Goal: Navigation & Orientation: Find specific page/section

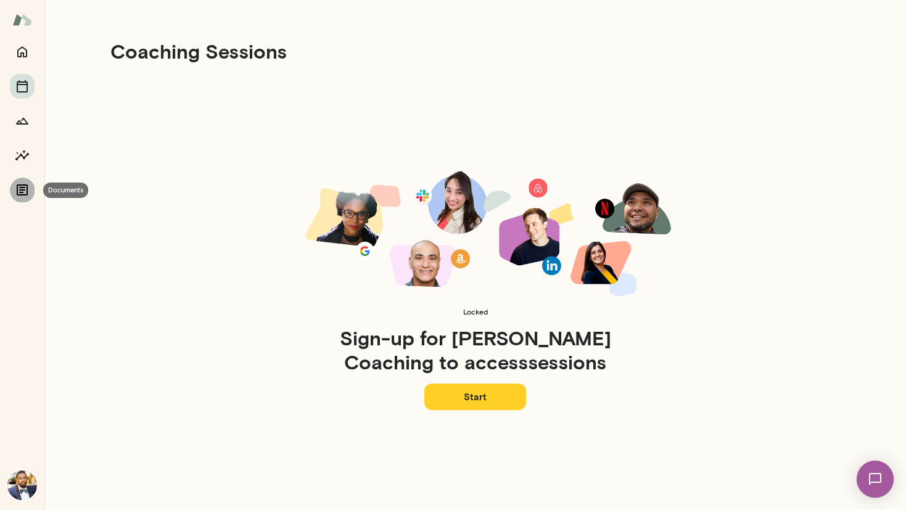
click at [22, 188] on icon "Documents" at bounding box center [22, 189] width 11 height 11
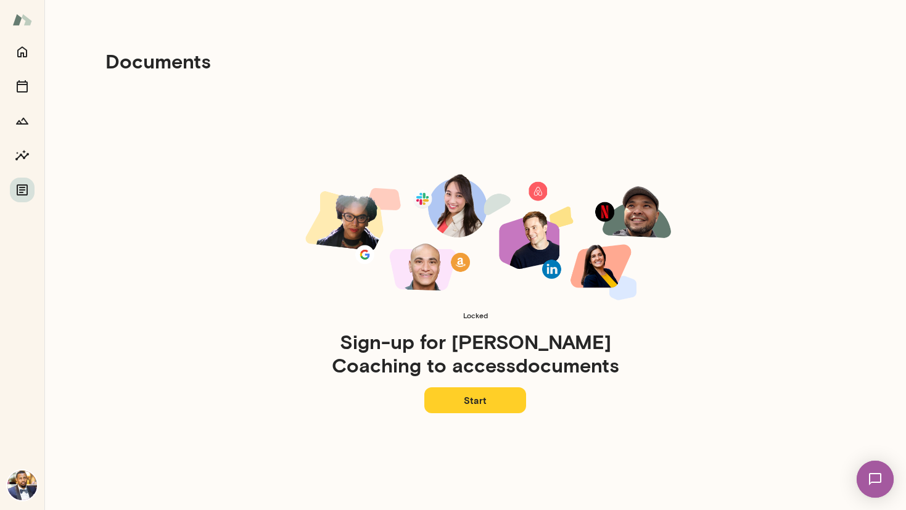
click at [22, 64] on div at bounding box center [22, 120] width 25 height 163
click at [22, 61] on button "Home" at bounding box center [22, 51] width 25 height 25
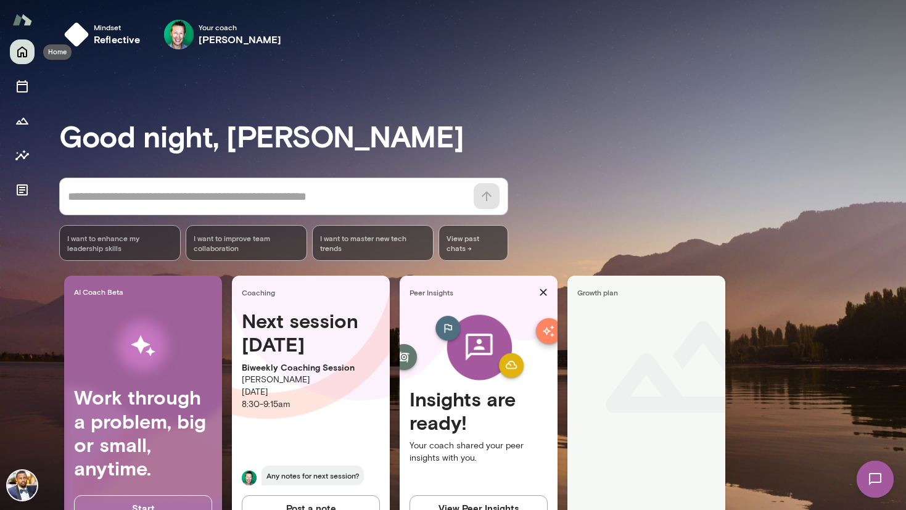
click at [22, 63] on button "Home" at bounding box center [22, 51] width 25 height 25
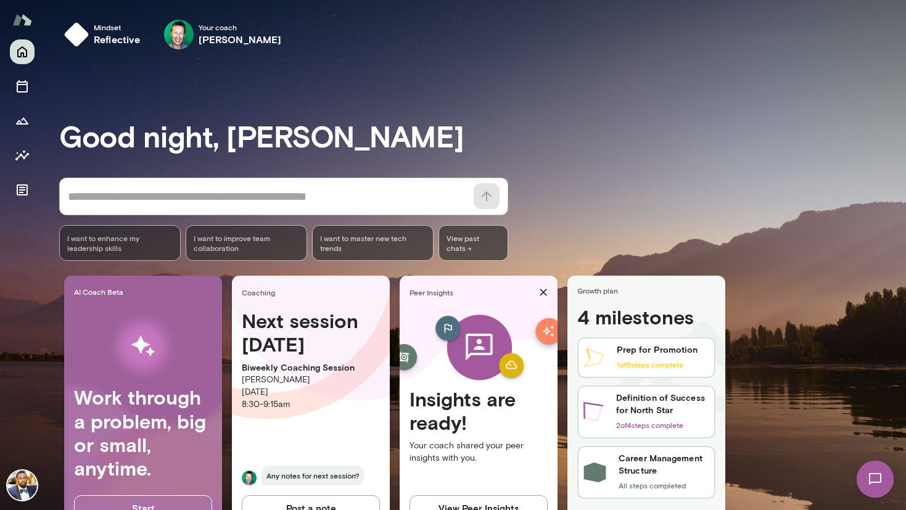
click at [31, 496] on img at bounding box center [22, 486] width 30 height 30
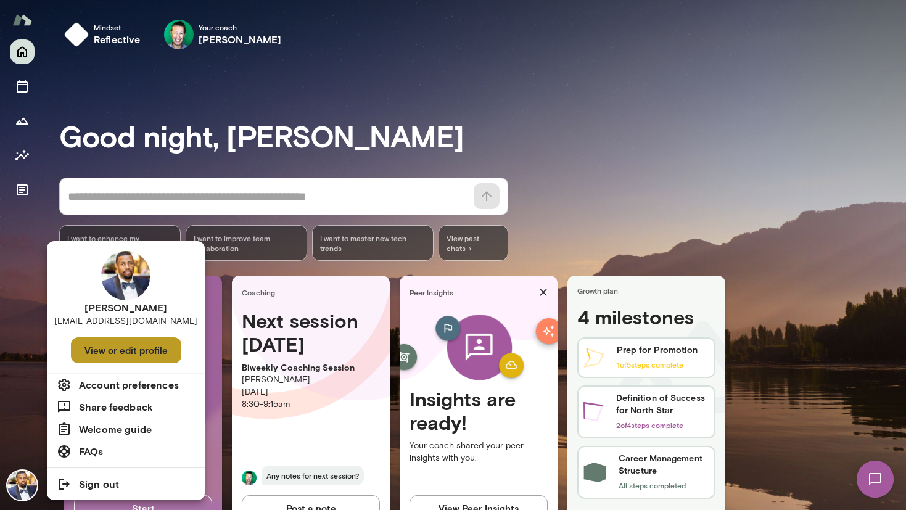
click at [156, 351] on button "View or edit profile" at bounding box center [126, 350] width 110 height 26
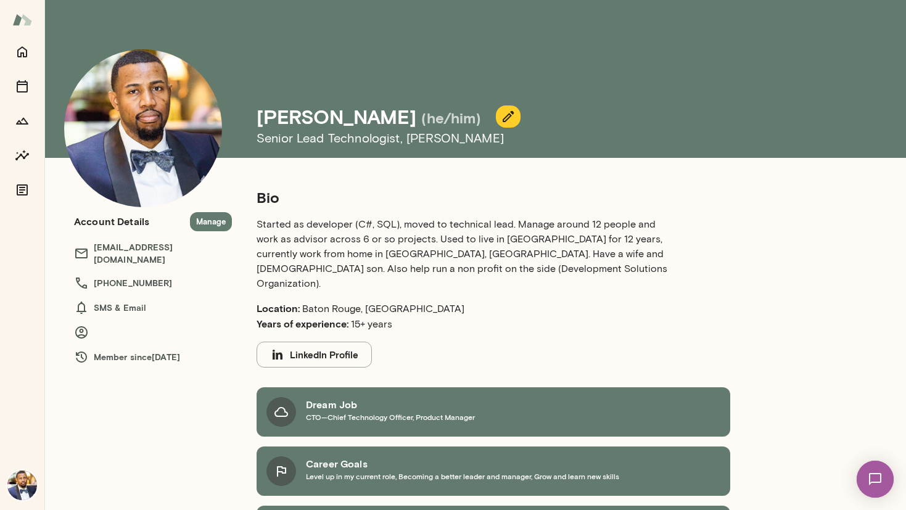
click at [526, 238] on p "Started as developer (C#, SQL), moved to technical lead. Manage around 12 peopl…" at bounding box center [464, 254] width 414 height 74
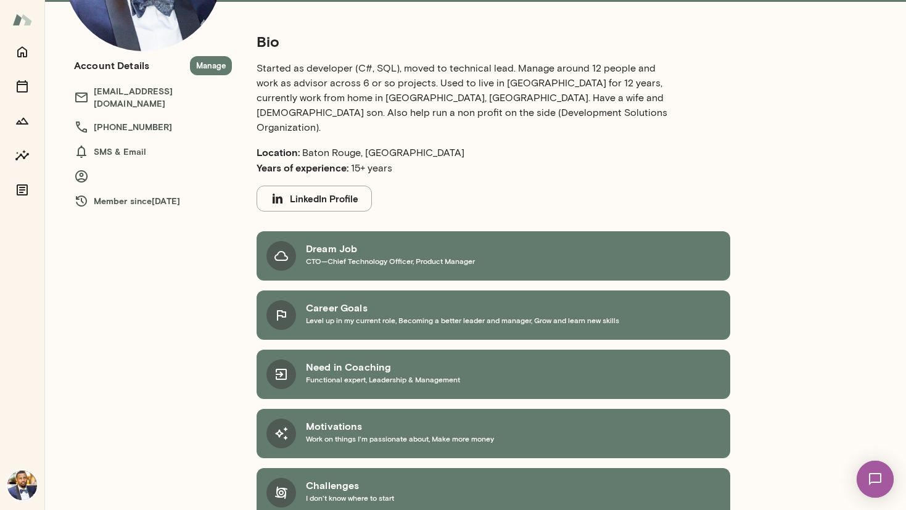
scroll to position [158, 0]
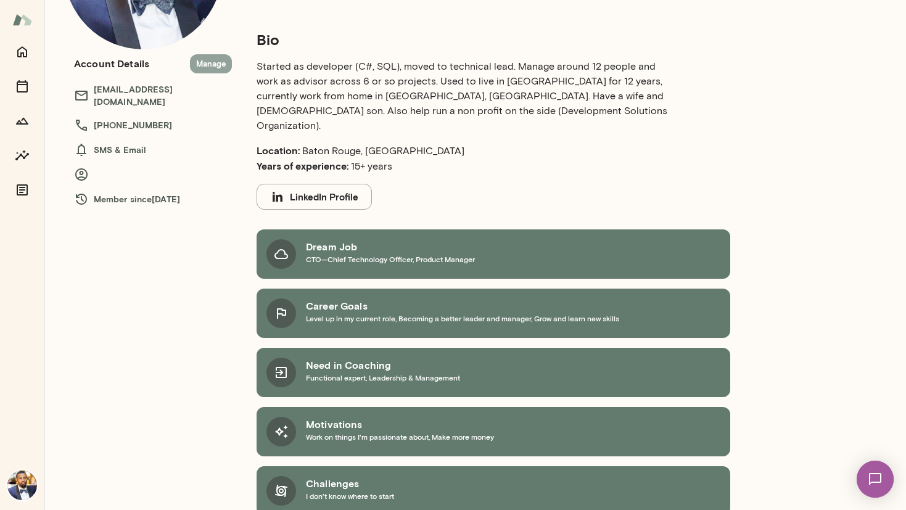
click at [207, 64] on button "Manage" at bounding box center [211, 63] width 42 height 19
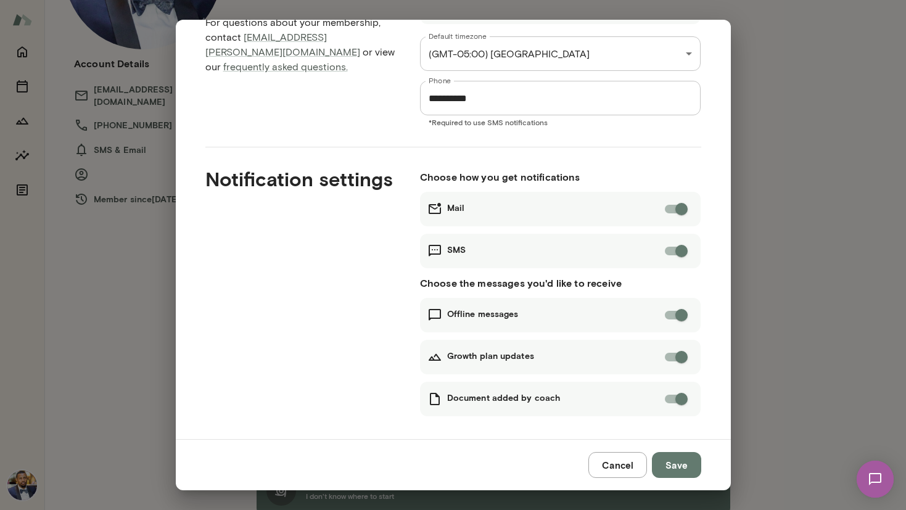
scroll to position [69, 0]
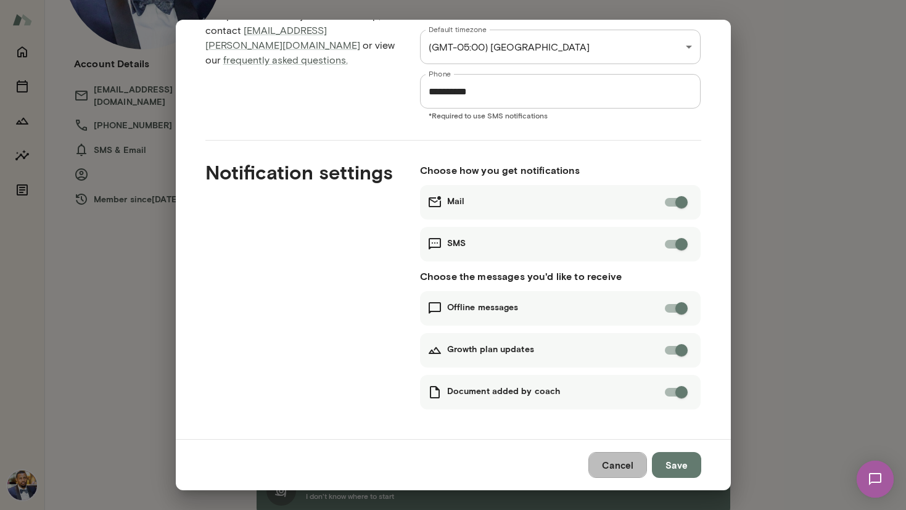
click at [613, 469] on button "Cancel" at bounding box center [617, 465] width 59 height 26
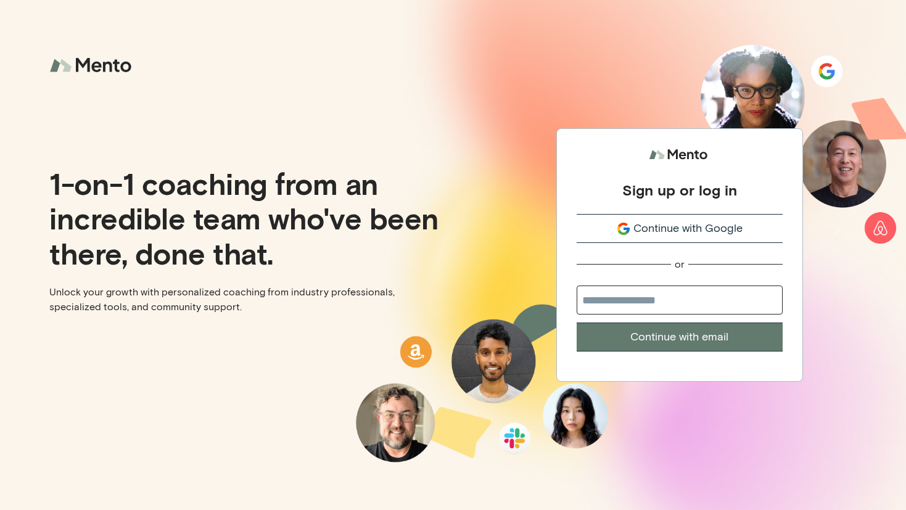
type input "**********"
click at [663, 341] on button "Continue with email" at bounding box center [680, 337] width 206 height 29
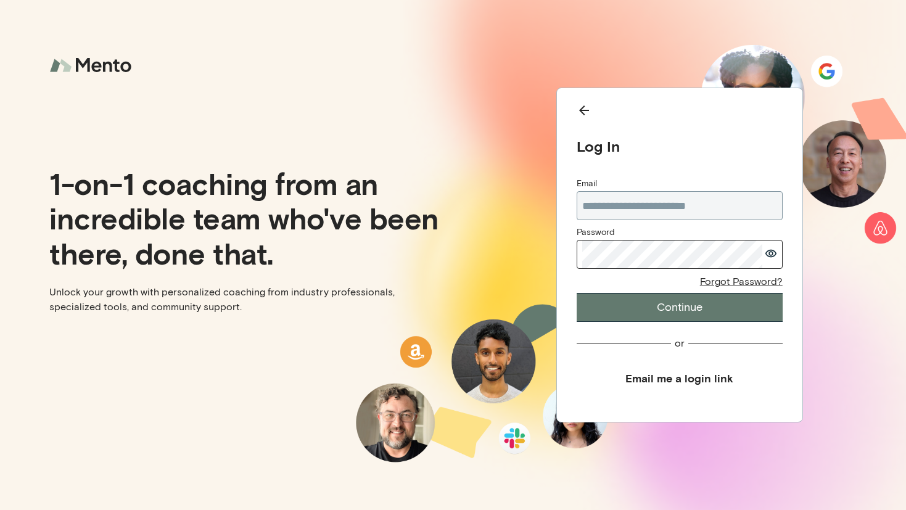
click at [688, 301] on button "Continue" at bounding box center [680, 307] width 206 height 29
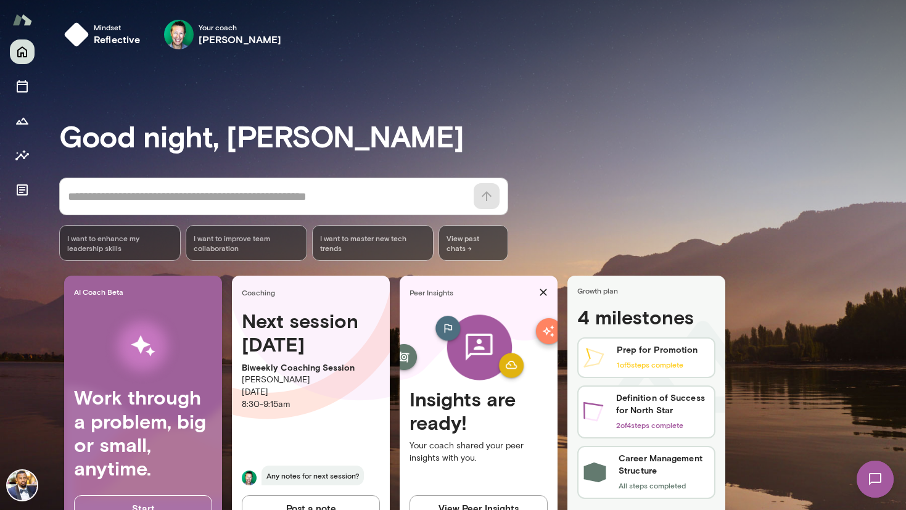
click at [27, 16] on img at bounding box center [22, 19] width 20 height 23
click at [21, 487] on img at bounding box center [22, 486] width 30 height 30
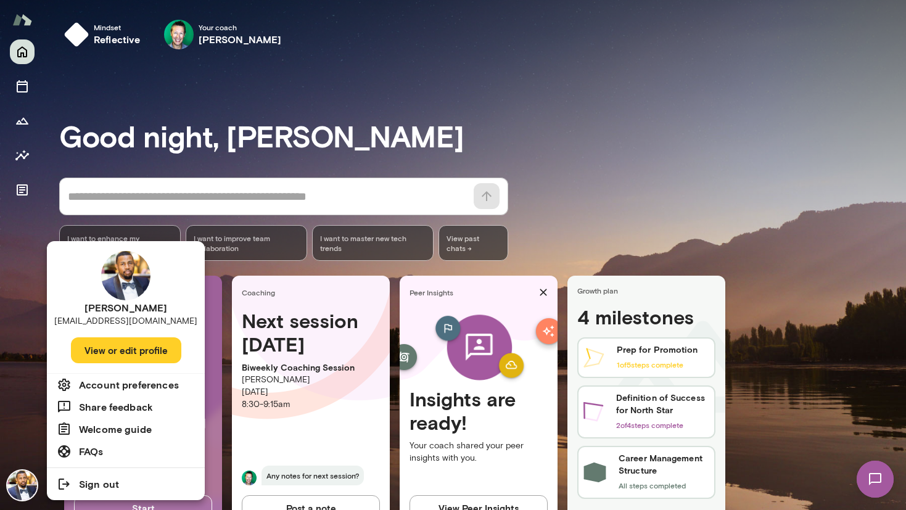
click at [823, 144] on div at bounding box center [453, 255] width 906 height 510
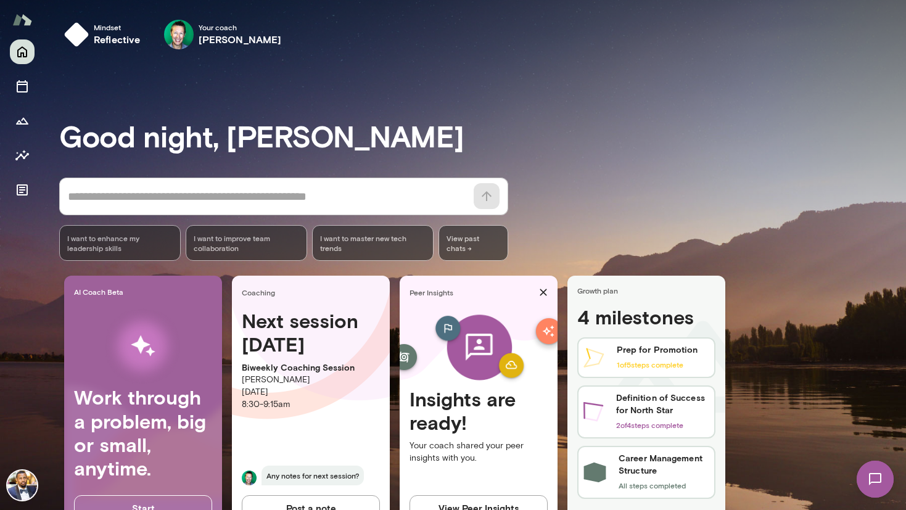
drag, startPoint x: 902, startPoint y: 196, endPoint x: 894, endPoint y: 314, distance: 118.7
click at [897, 316] on div at bounding box center [453, 170] width 906 height 340
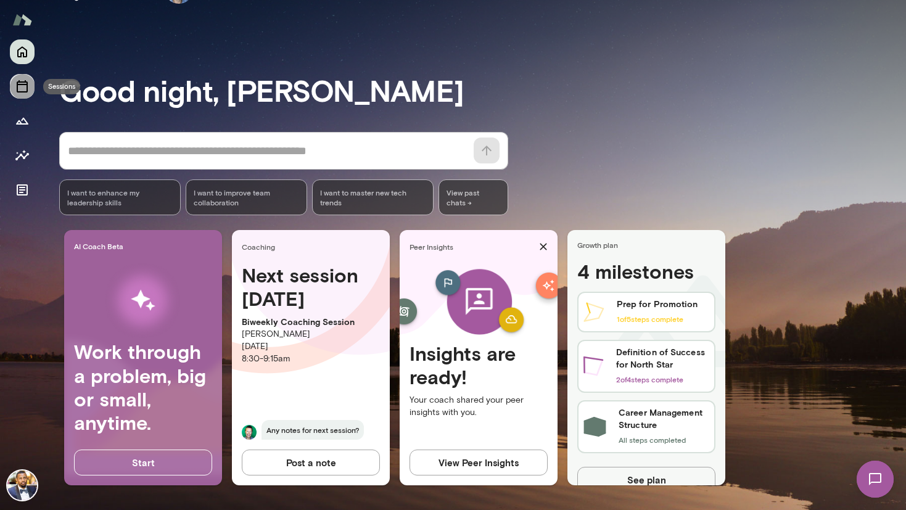
click at [26, 89] on icon "Sessions" at bounding box center [22, 86] width 15 height 15
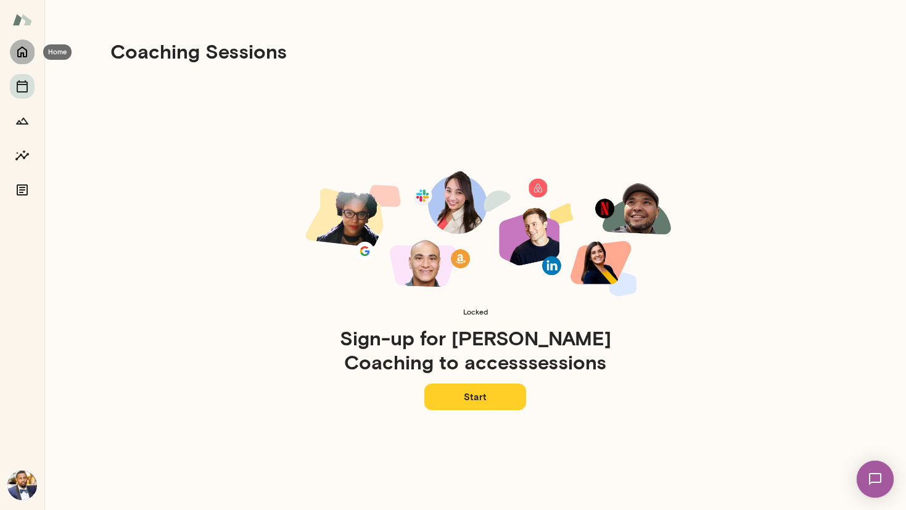
click at [28, 52] on icon "Home" at bounding box center [22, 51] width 15 height 15
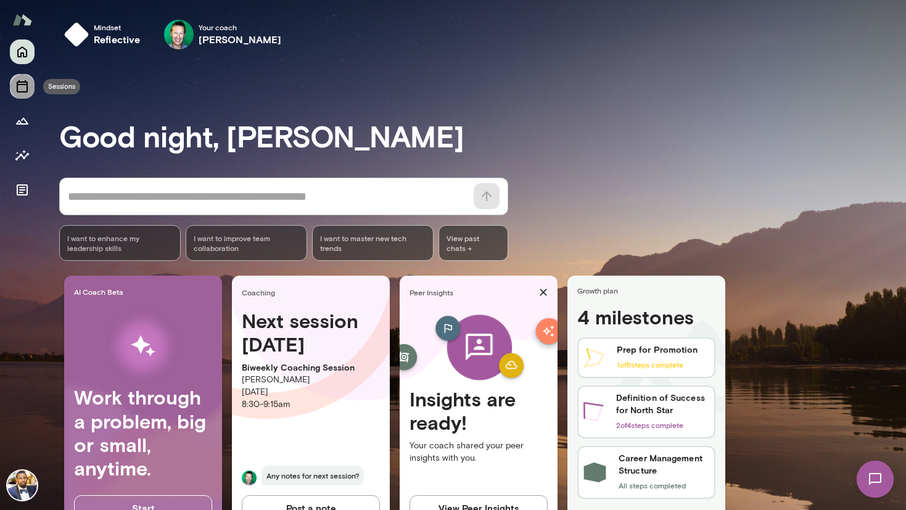
click at [33, 82] on button "Sessions" at bounding box center [22, 86] width 25 height 25
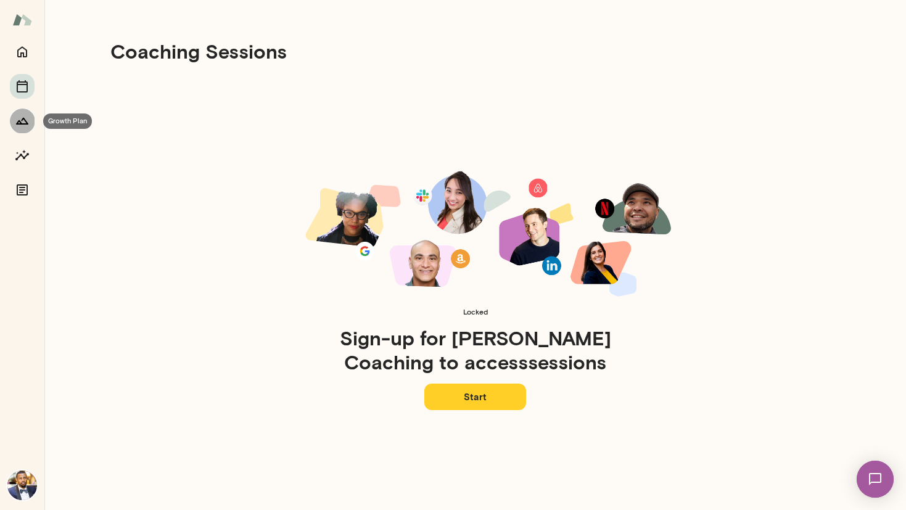
click at [18, 123] on icon "Growth Plan" at bounding box center [22, 121] width 12 height 7
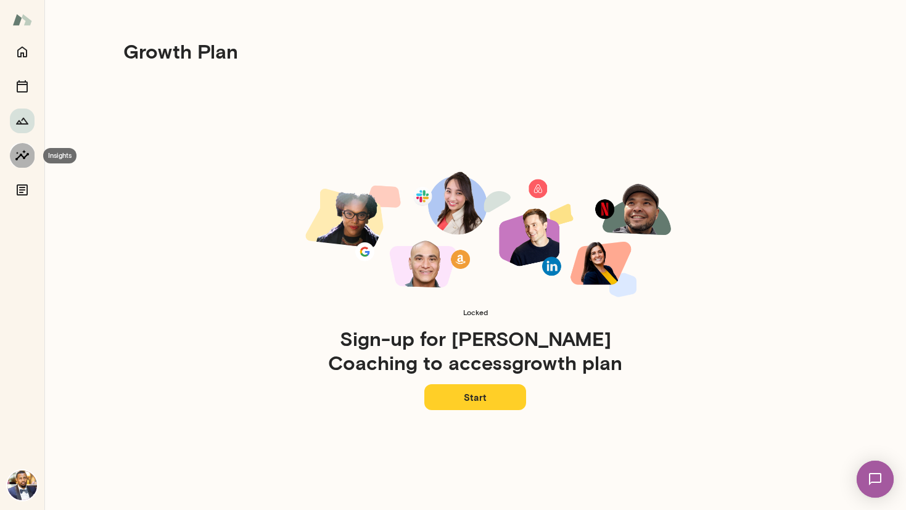
click at [31, 147] on button "Insights" at bounding box center [22, 155] width 25 height 25
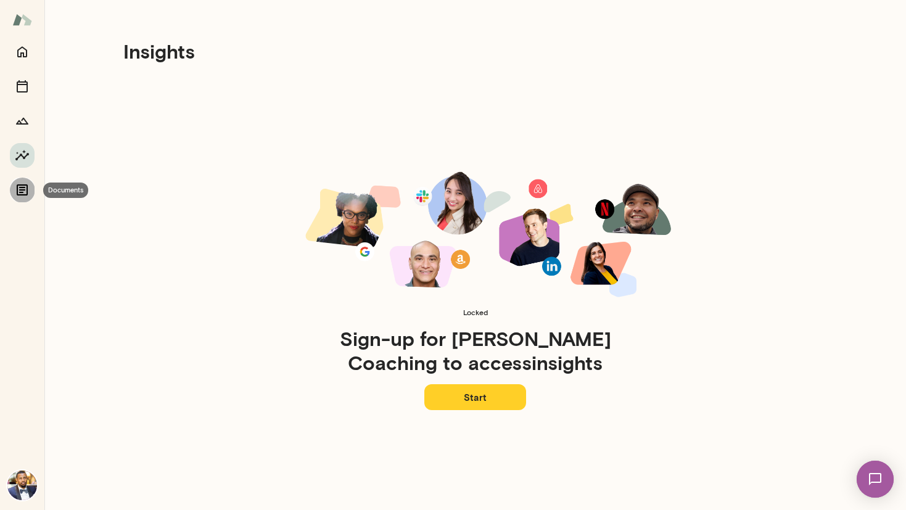
click at [26, 191] on icon "Documents" at bounding box center [22, 190] width 15 height 15
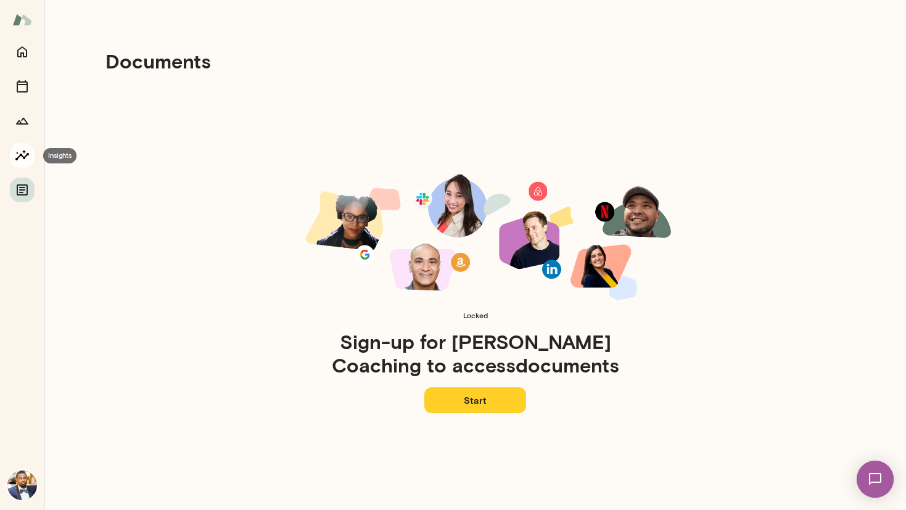
click at [24, 163] on button "Insights" at bounding box center [22, 155] width 25 height 25
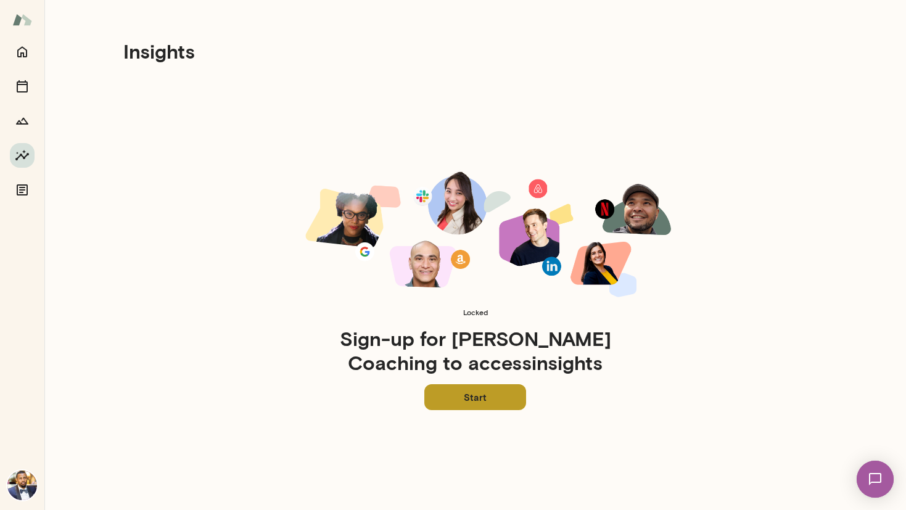
click at [488, 407] on link "Start" at bounding box center [475, 397] width 102 height 26
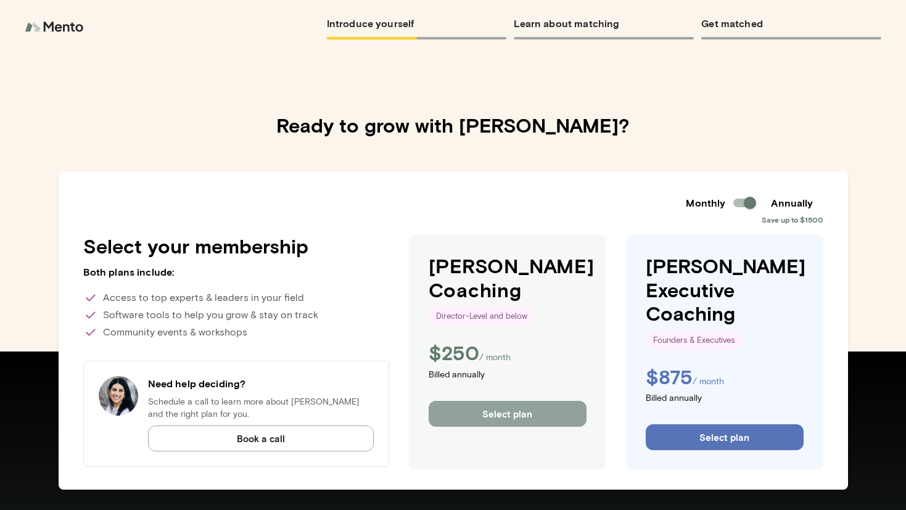
click at [548, 414] on button "Select plan" at bounding box center [508, 414] width 158 height 26
click at [472, 402] on button "Select plan" at bounding box center [508, 414] width 158 height 26
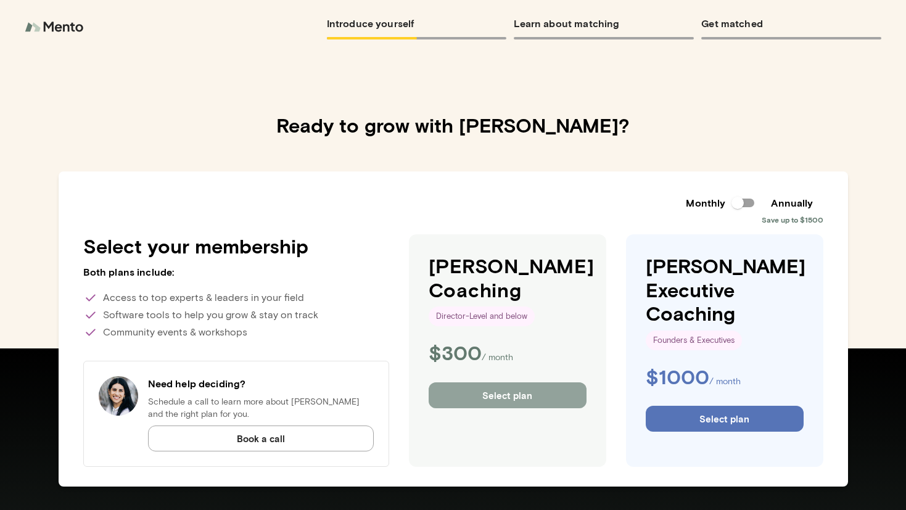
click at [570, 396] on button "Select plan" at bounding box center [508, 395] width 158 height 26
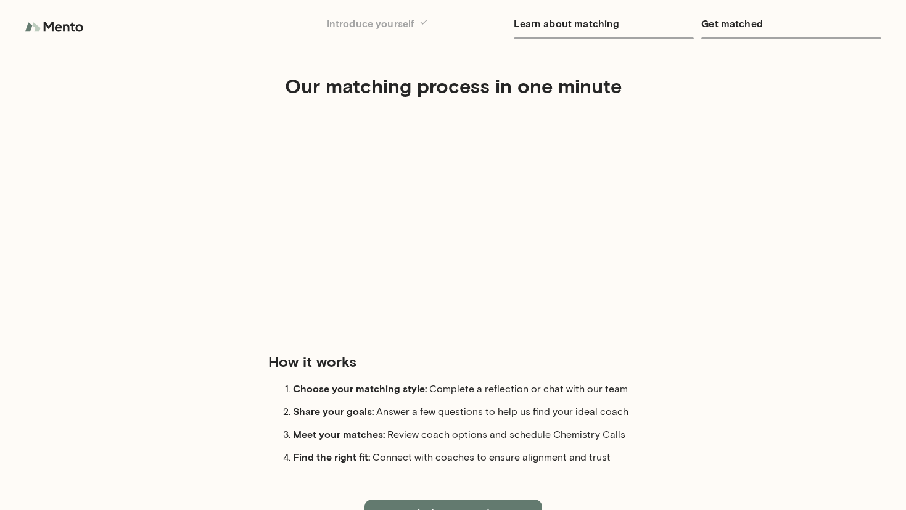
click at [67, 29] on img at bounding box center [56, 27] width 62 height 25
click at [41, 30] on img at bounding box center [56, 27] width 62 height 25
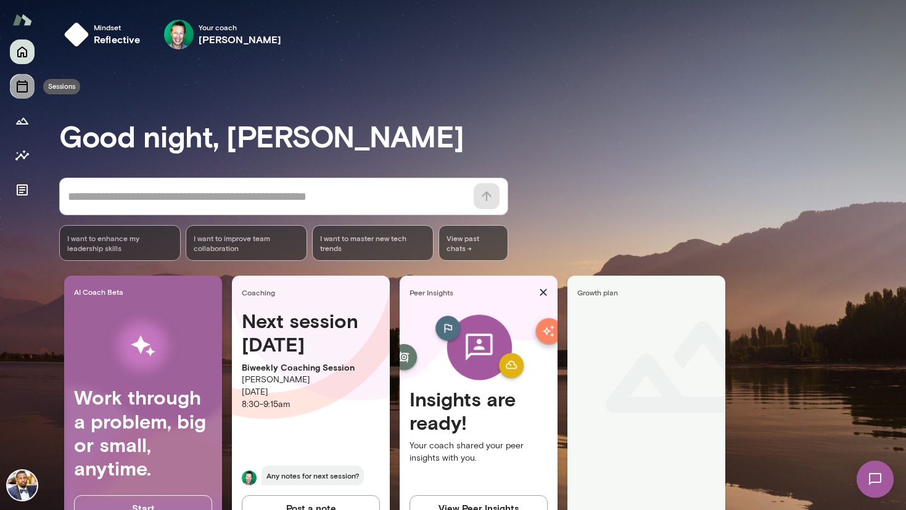
click at [30, 83] on button "Sessions" at bounding box center [22, 86] width 25 height 25
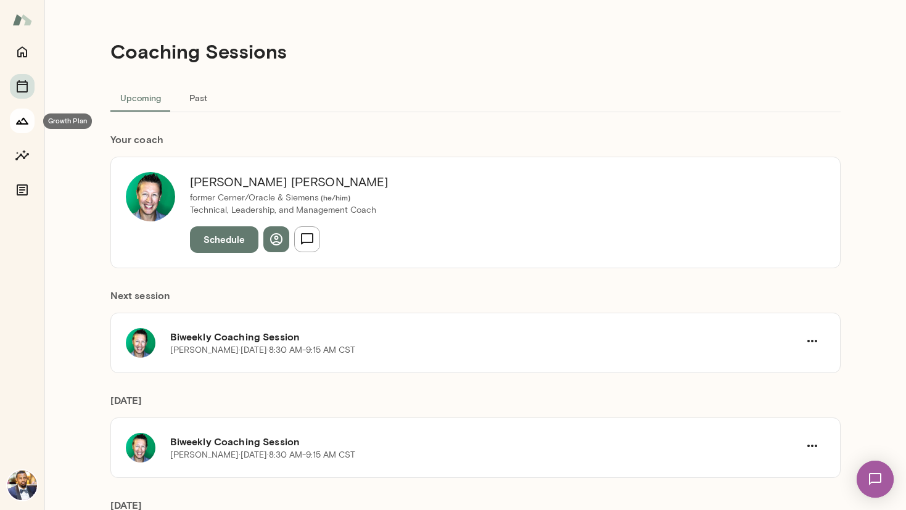
click at [18, 122] on icon "Growth Plan" at bounding box center [22, 121] width 12 height 7
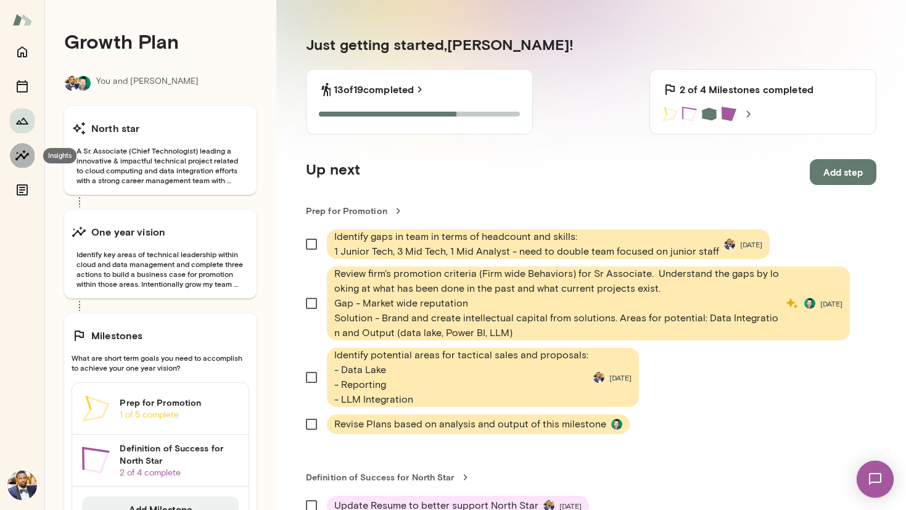
click at [25, 157] on icon "Insights" at bounding box center [22, 155] width 14 height 10
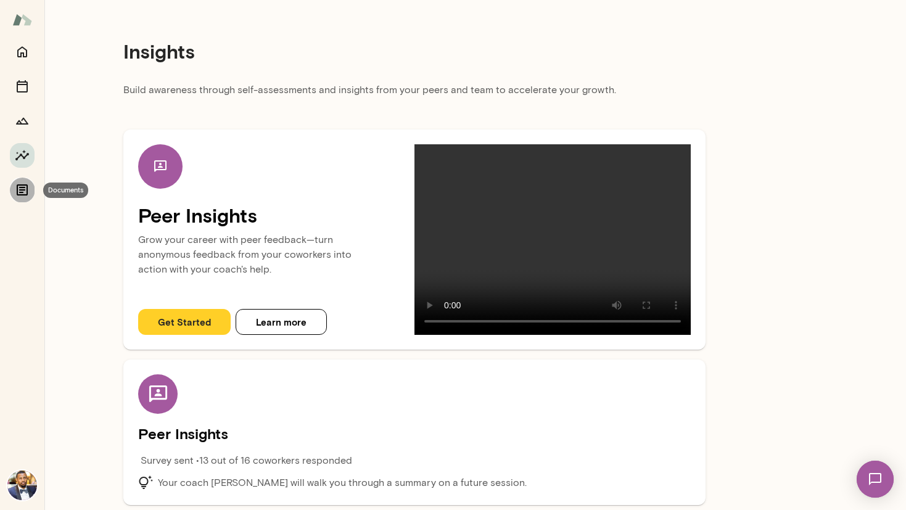
click at [28, 197] on icon "Documents" at bounding box center [22, 190] width 15 height 15
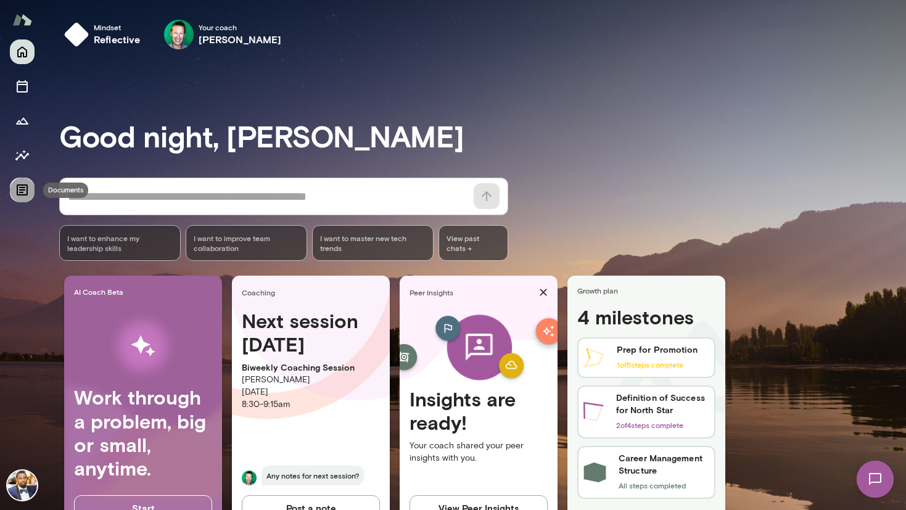
click at [22, 187] on icon "Documents" at bounding box center [22, 190] width 15 height 15
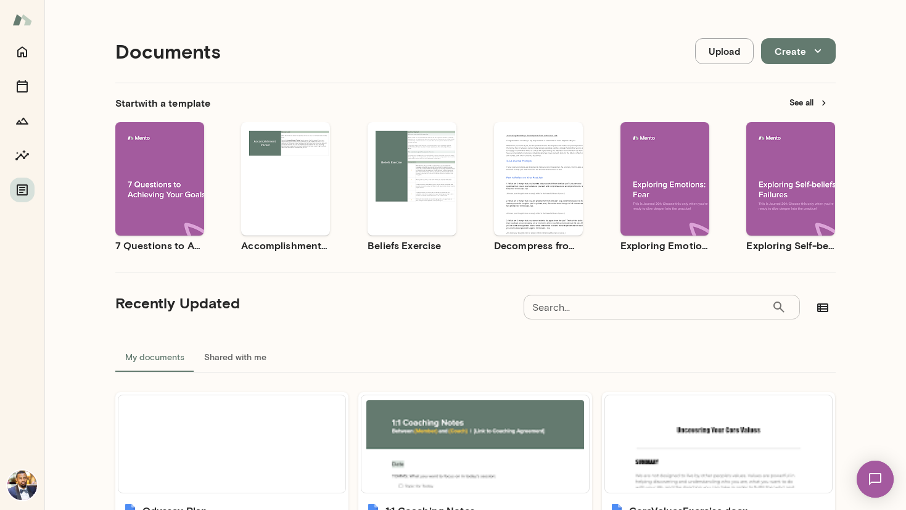
click at [26, 202] on div at bounding box center [22, 120] width 25 height 163
click at [34, 476] on div at bounding box center [22, 274] width 44 height 471
click at [22, 475] on img at bounding box center [22, 486] width 30 height 30
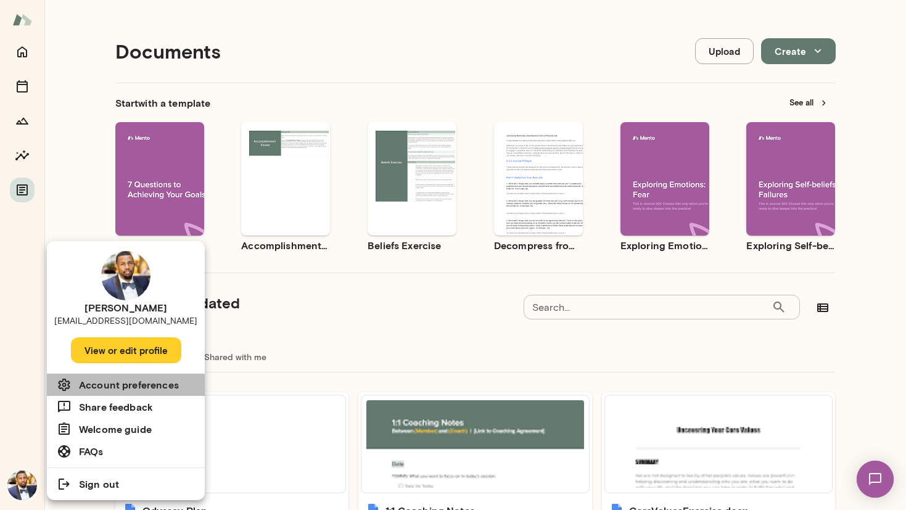
click at [146, 389] on h6 "Account preferences" at bounding box center [129, 384] width 100 height 15
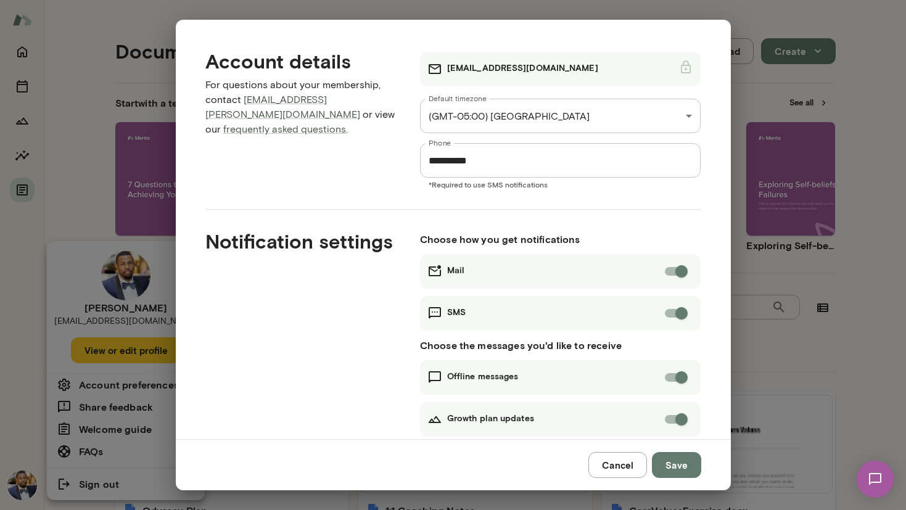
scroll to position [69, 0]
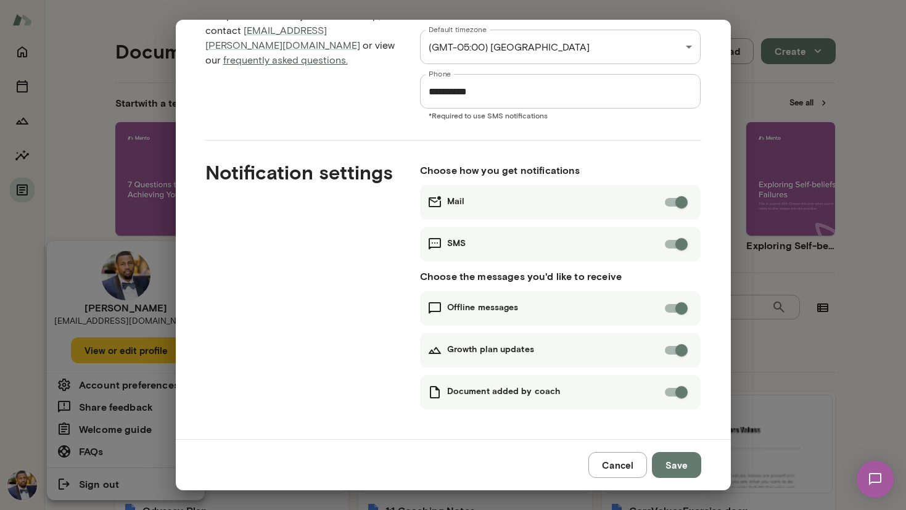
click at [302, 54] on link "frequently asked questions." at bounding box center [285, 60] width 125 height 12
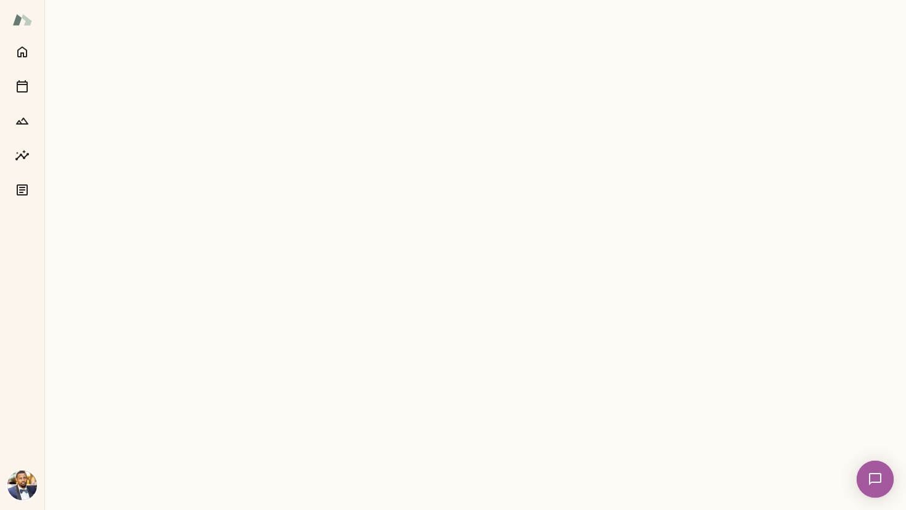
click at [24, 488] on img at bounding box center [22, 486] width 30 height 30
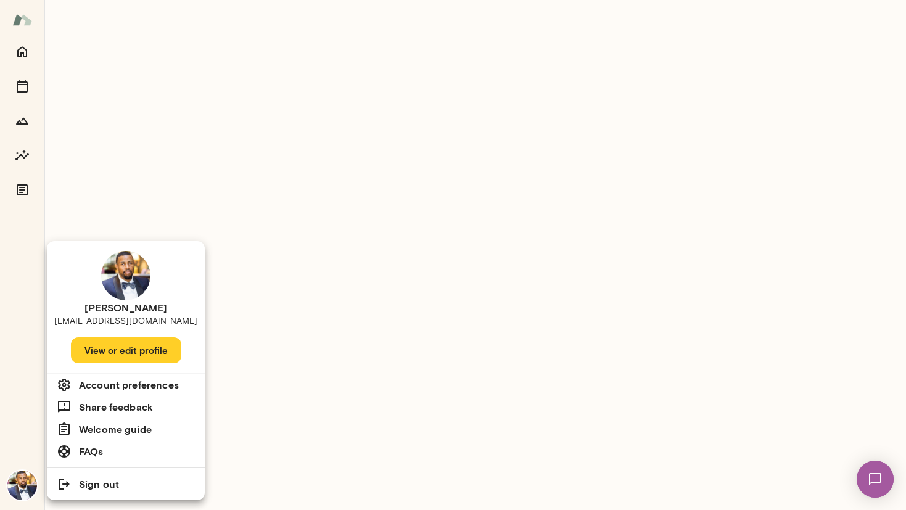
click at [104, 446] on li "FAQs" at bounding box center [126, 451] width 158 height 22
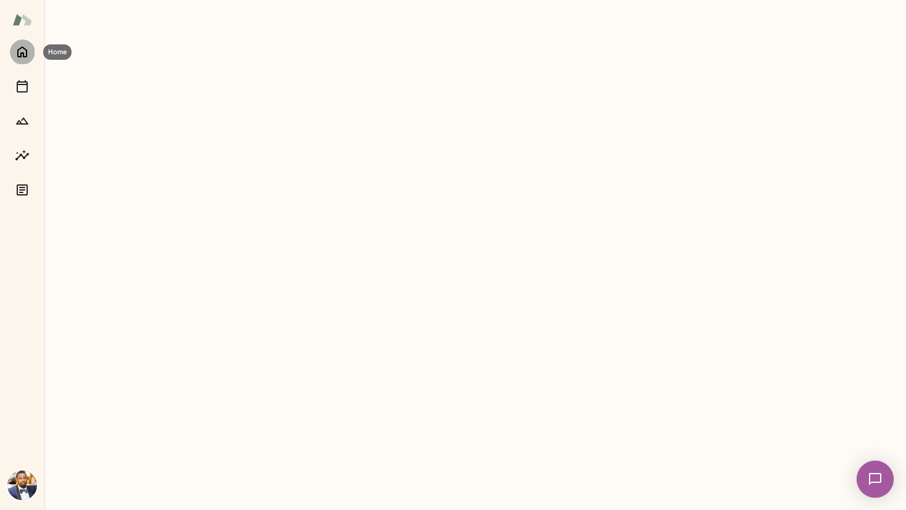
click at [33, 51] on button "Home" at bounding box center [22, 51] width 25 height 25
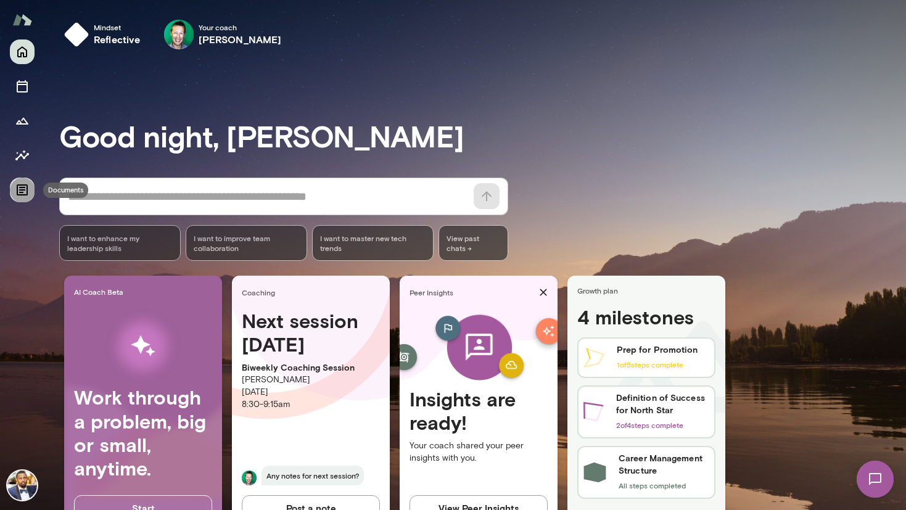
click at [23, 184] on icon "Documents" at bounding box center [22, 189] width 11 height 11
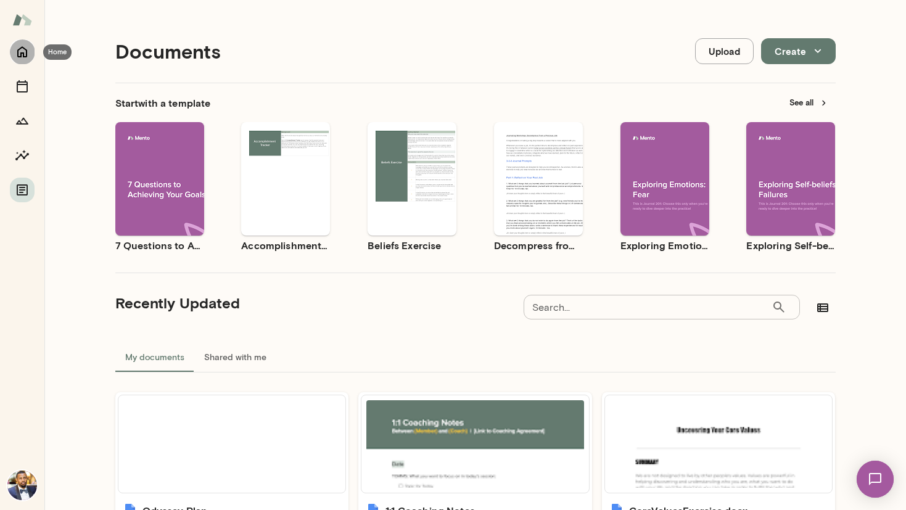
click at [20, 62] on button "Home" at bounding box center [22, 51] width 25 height 25
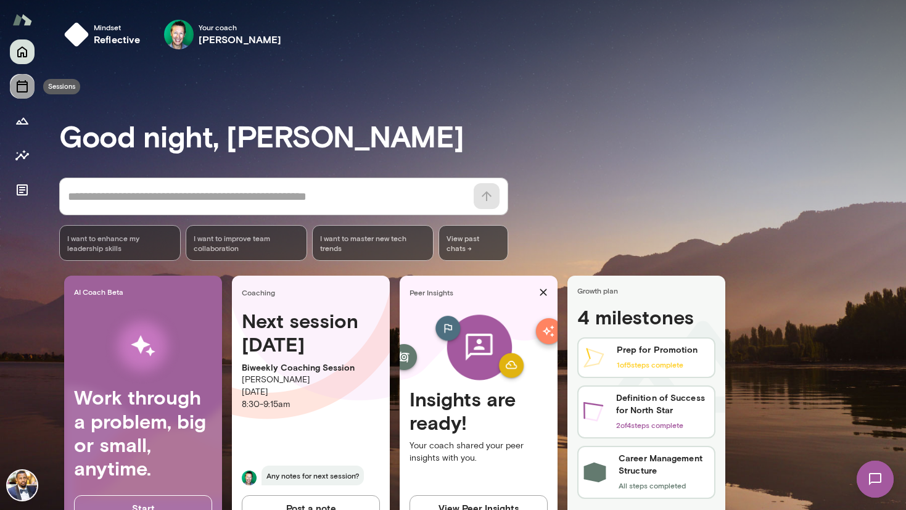
click at [28, 82] on icon "Sessions" at bounding box center [22, 86] width 15 height 15
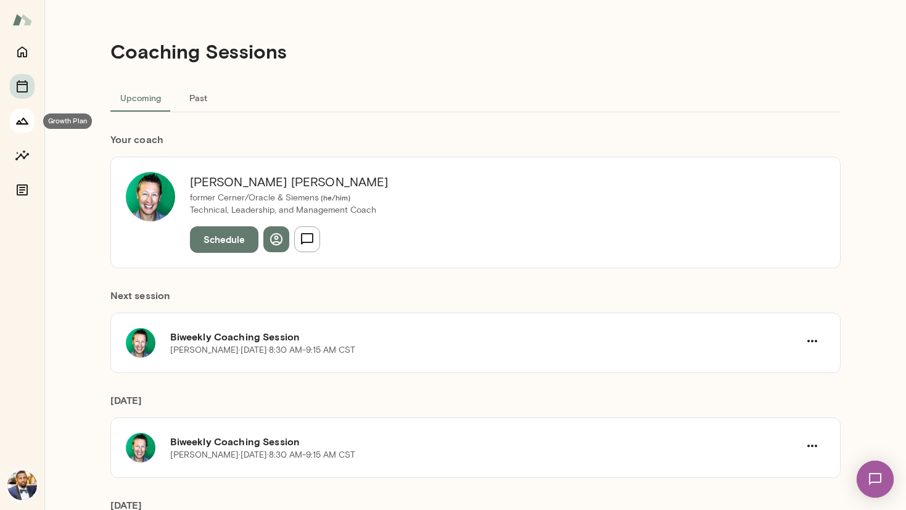
click at [31, 126] on button "Growth Plan" at bounding box center [22, 121] width 25 height 25
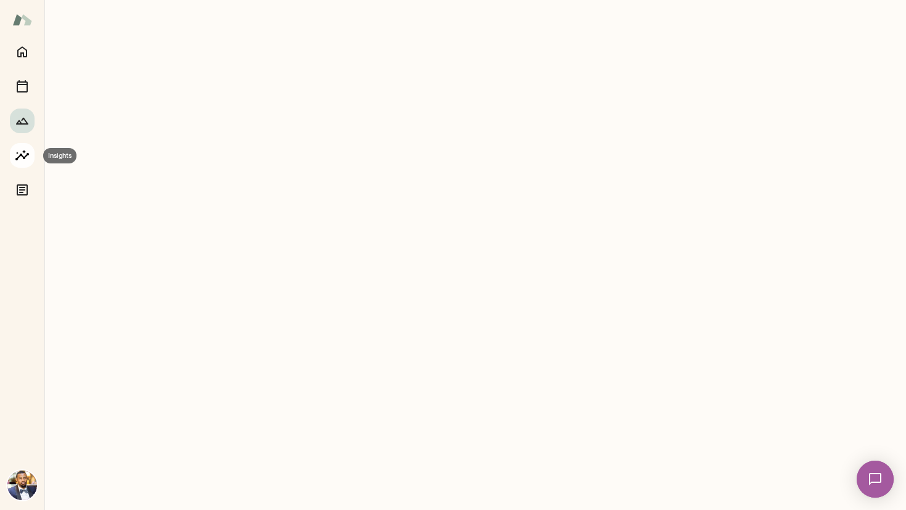
click at [30, 160] on button "Insights" at bounding box center [22, 155] width 25 height 25
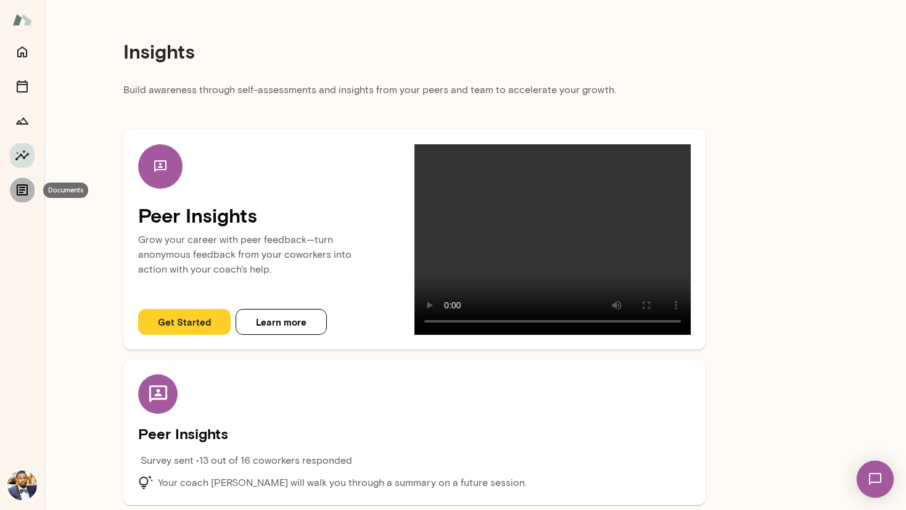
click at [18, 200] on button "Documents" at bounding box center [22, 190] width 25 height 25
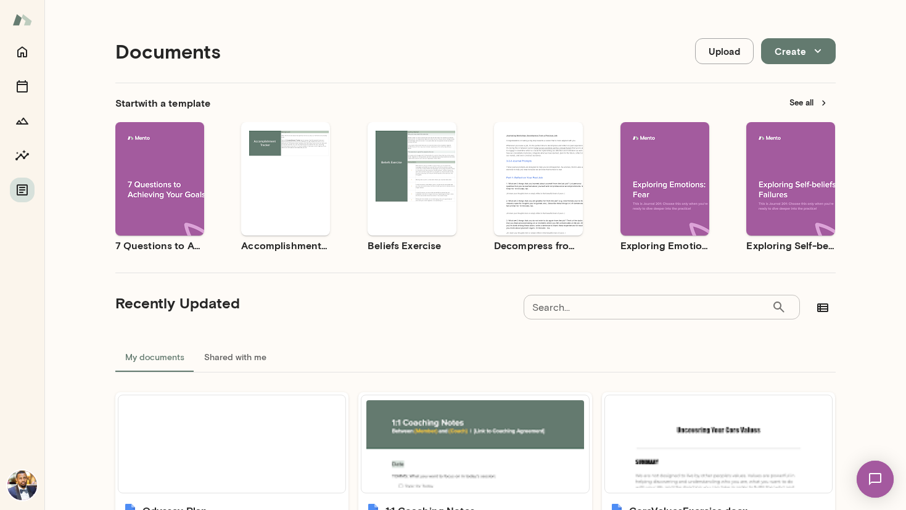
click at [25, 16] on img at bounding box center [22, 19] width 20 height 23
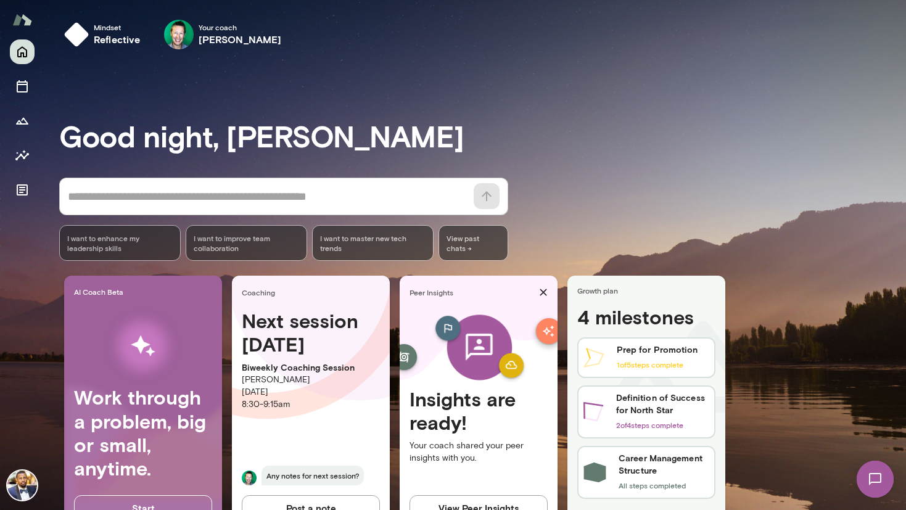
click at [445, 60] on div "Mindset reflective Your coach [PERSON_NAME] Your coach [PERSON_NAME]" at bounding box center [474, 37] width 861 height 74
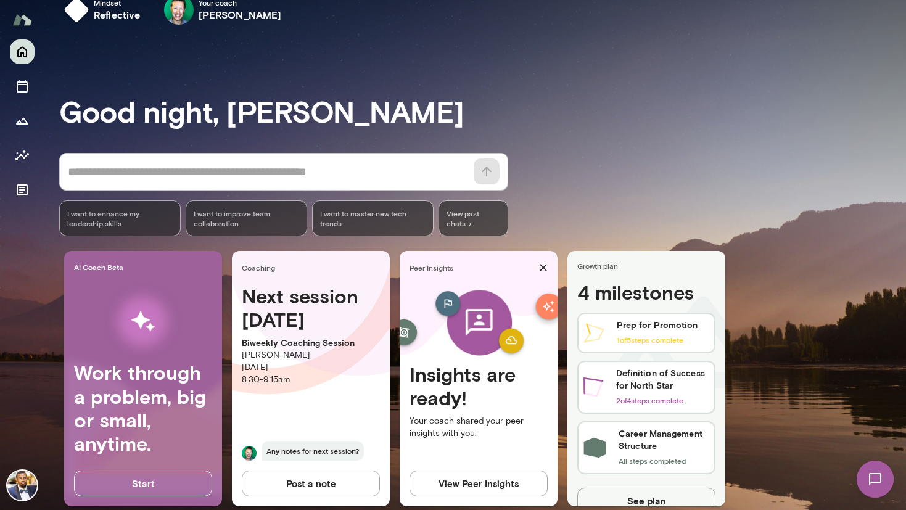
scroll to position [46, 0]
